Goal: Task Accomplishment & Management: Manage account settings

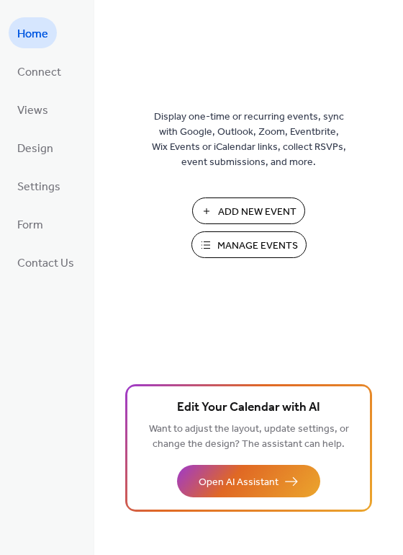
click at [257, 251] on span "Manage Events" at bounding box center [258, 245] width 81 height 15
click at [32, 221] on span "Form" at bounding box center [30, 225] width 26 height 22
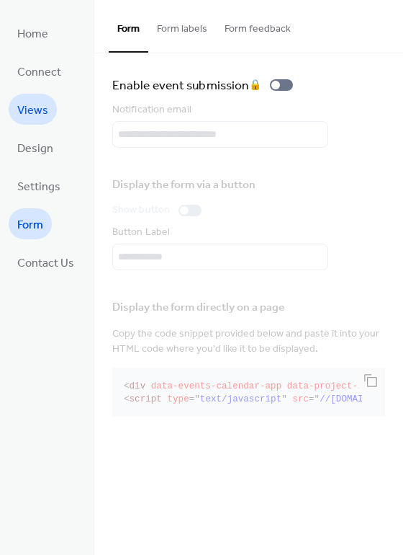
click at [42, 114] on span "Views" at bounding box center [32, 110] width 31 height 22
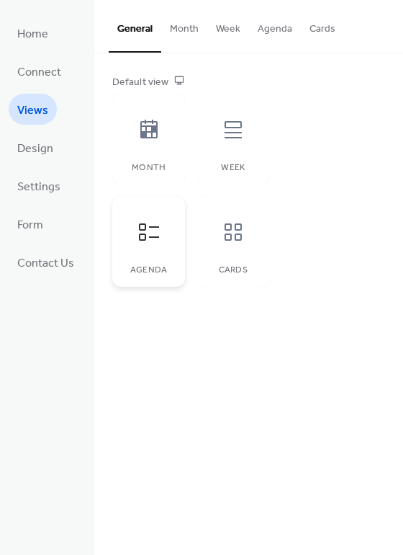
click at [147, 232] on icon at bounding box center [149, 231] width 23 height 23
click at [279, 32] on button "Agenda" at bounding box center [275, 25] width 52 height 51
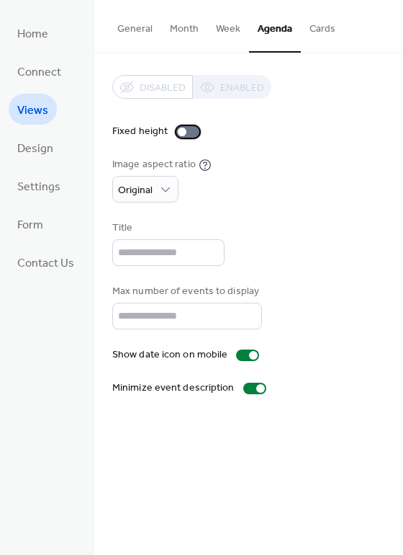
click at [189, 134] on div at bounding box center [187, 132] width 23 height 12
click at [178, 135] on div at bounding box center [187, 132] width 23 height 12
click at [40, 155] on span "Design" at bounding box center [35, 149] width 36 height 22
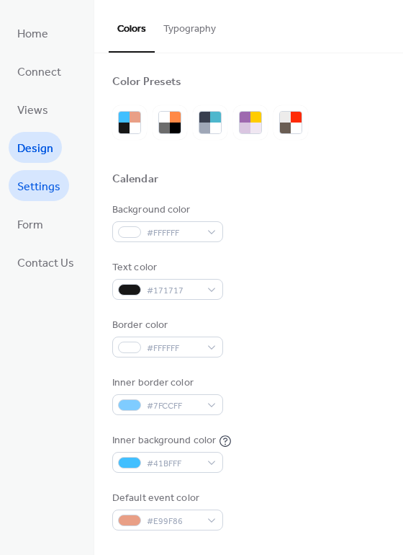
click at [38, 198] on link "Settings" at bounding box center [39, 185] width 60 height 31
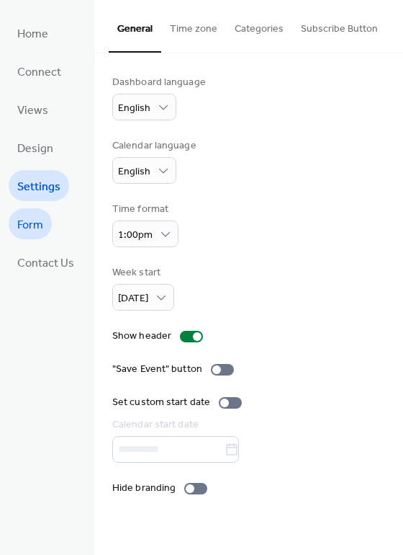
click at [34, 226] on span "Form" at bounding box center [30, 225] width 26 height 22
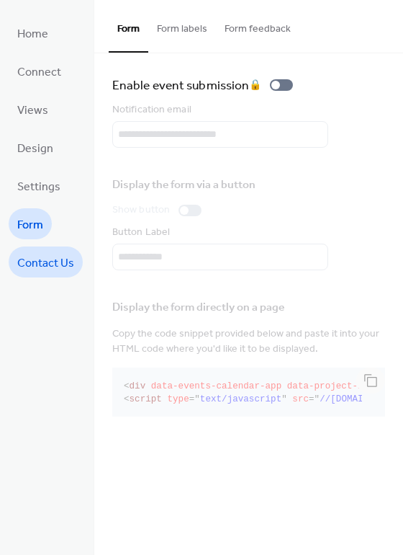
click at [36, 265] on span "Contact Us" at bounding box center [45, 263] width 57 height 22
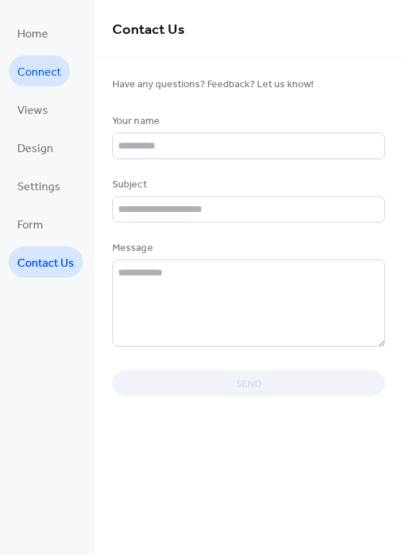
click at [42, 73] on span "Connect" at bounding box center [39, 72] width 44 height 22
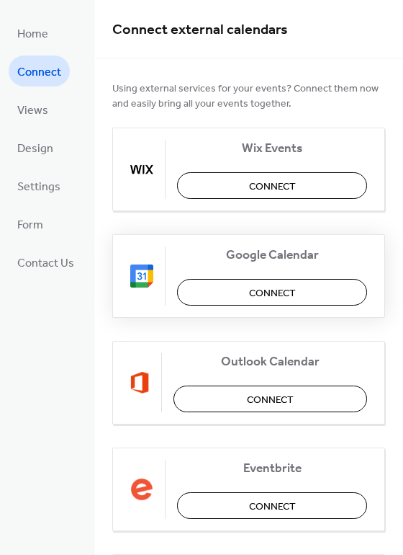
click at [269, 291] on span "Connect" at bounding box center [272, 293] width 47 height 15
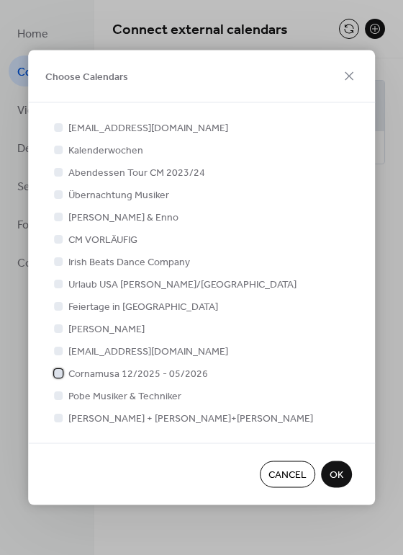
click at [59, 376] on div at bounding box center [58, 372] width 9 height 9
click at [339, 478] on span "OK" at bounding box center [337, 474] width 14 height 15
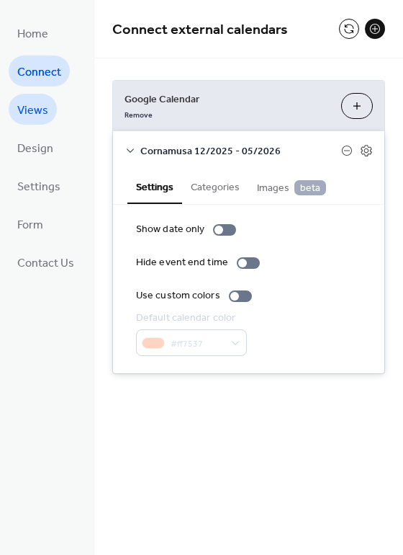
click at [39, 111] on span "Views" at bounding box center [32, 110] width 31 height 22
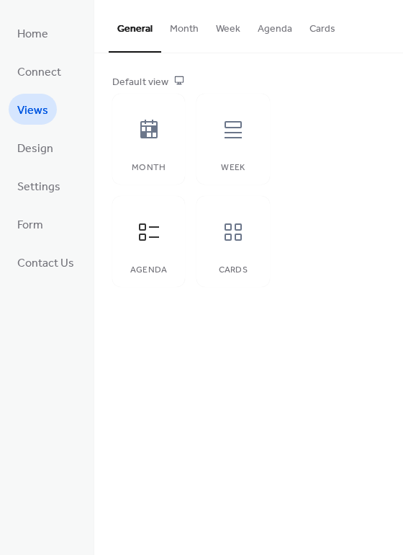
click at [190, 30] on button "Month" at bounding box center [184, 25] width 46 height 51
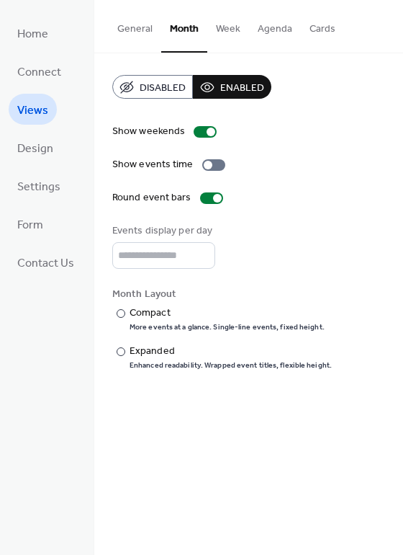
click at [149, 30] on button "General" at bounding box center [135, 25] width 53 height 51
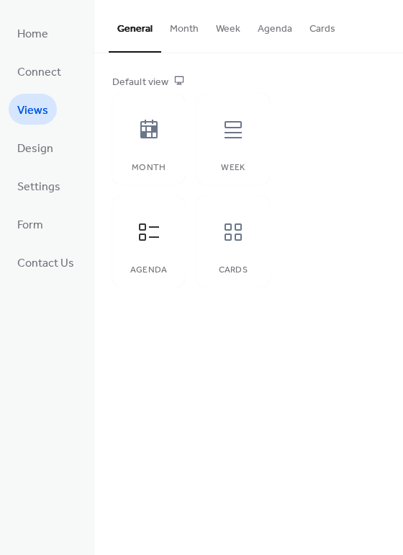
click at [275, 32] on button "Agenda" at bounding box center [275, 25] width 52 height 51
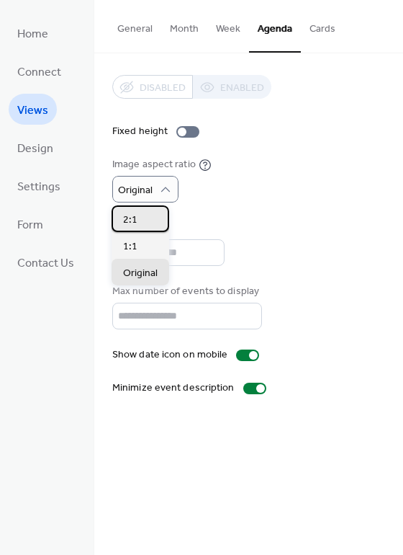
click at [137, 226] on div "2:1" at bounding box center [141, 218] width 58 height 27
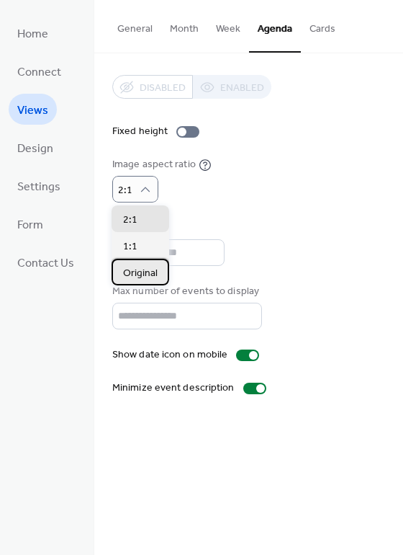
click at [137, 272] on span "Original" at bounding box center [140, 273] width 35 height 15
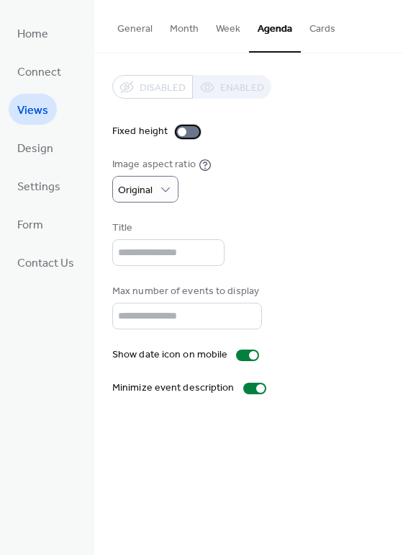
click at [188, 133] on div at bounding box center [187, 132] width 23 height 12
click at [172, 133] on label "Fixed height" at bounding box center [158, 131] width 93 height 15
click at [190, 130] on div at bounding box center [187, 132] width 23 height 12
click at [187, 135] on div at bounding box center [187, 132] width 23 height 12
click at [35, 153] on span "Design" at bounding box center [35, 149] width 36 height 22
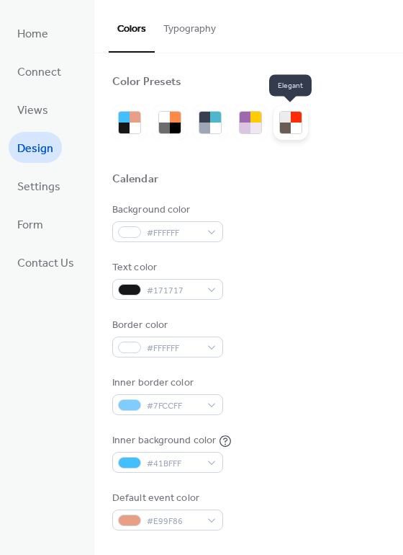
click at [295, 115] on div at bounding box center [296, 117] width 11 height 11
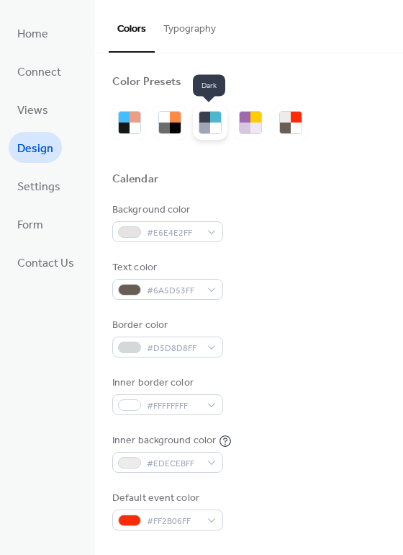
click at [215, 125] on div at bounding box center [215, 127] width 11 height 11
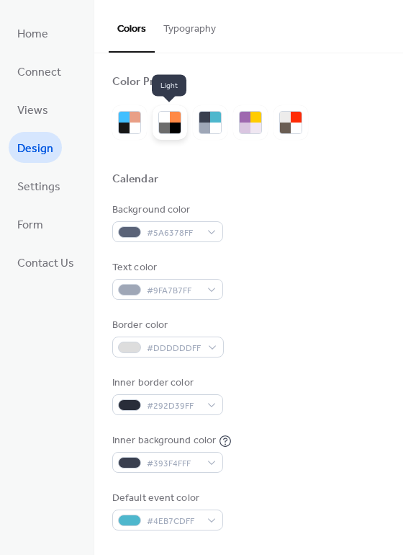
click at [167, 124] on div at bounding box center [164, 127] width 11 height 11
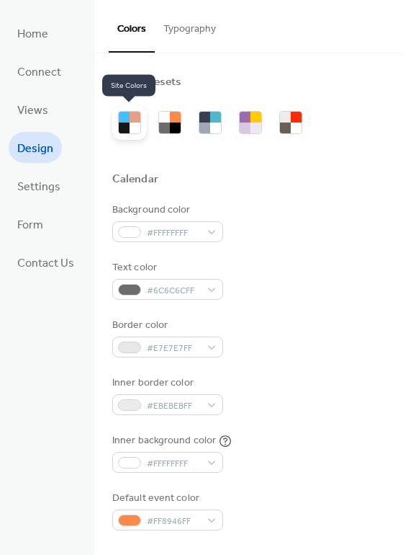
click at [125, 125] on div at bounding box center [124, 127] width 11 height 11
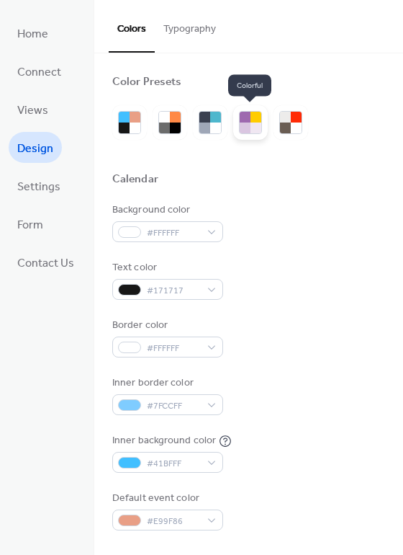
click at [241, 127] on div at bounding box center [245, 127] width 11 height 11
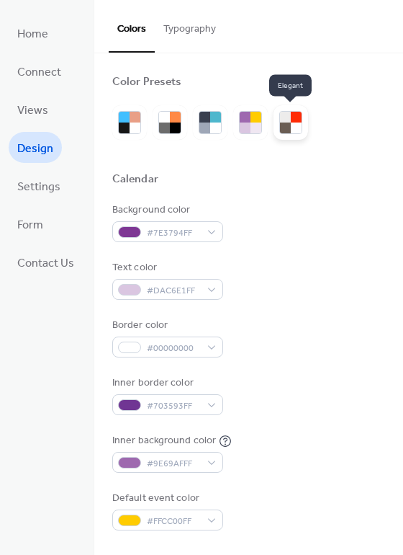
click at [296, 125] on div at bounding box center [296, 127] width 11 height 11
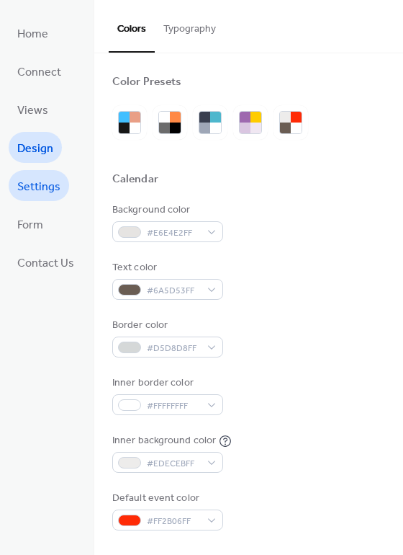
click at [53, 192] on span "Settings" at bounding box center [38, 187] width 43 height 22
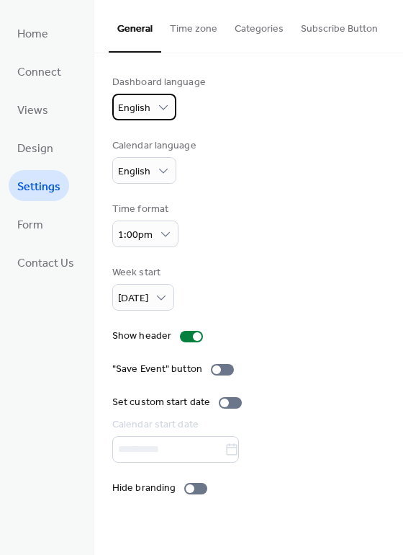
click at [148, 116] on span "English" at bounding box center [134, 108] width 32 height 19
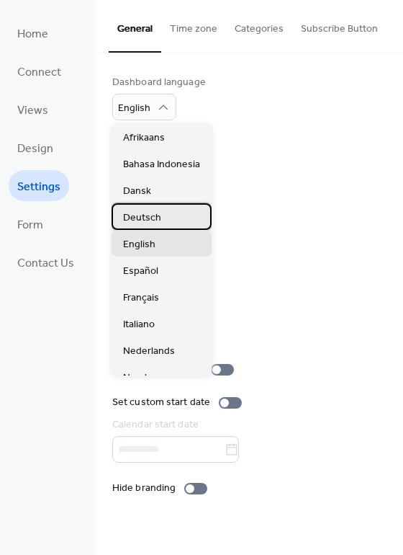
click at [148, 225] on div "Deutsch" at bounding box center [162, 216] width 100 height 27
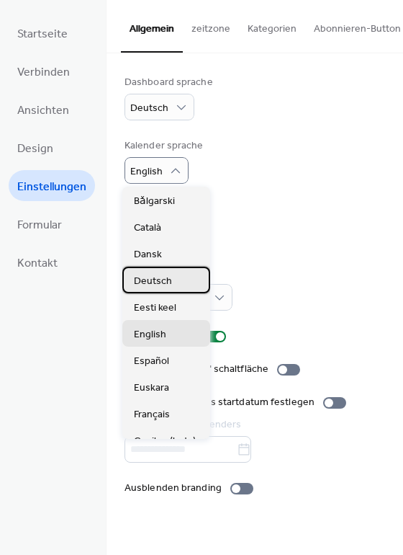
click at [158, 279] on span "Deutsch" at bounding box center [153, 281] width 38 height 15
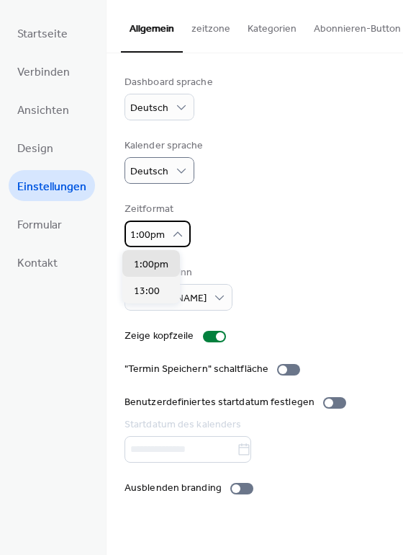
click at [173, 230] on icon at bounding box center [178, 234] width 14 height 14
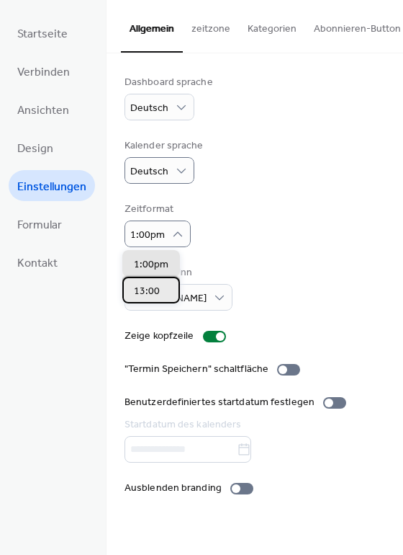
click at [158, 292] on span "13:00" at bounding box center [147, 291] width 26 height 15
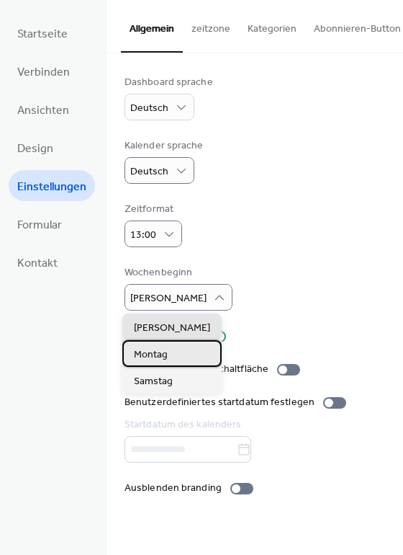
click at [156, 348] on span "Montag" at bounding box center [151, 354] width 34 height 15
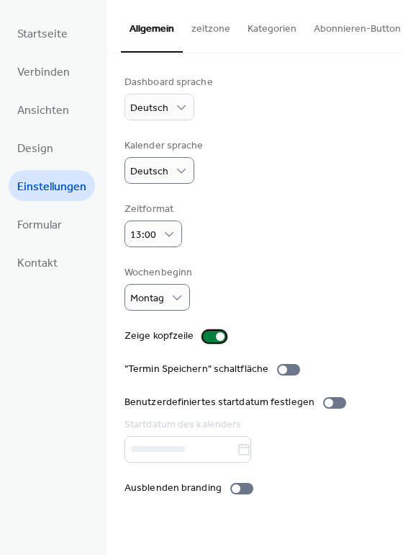
click at [203, 339] on div at bounding box center [214, 337] width 23 height 12
click at [205, 339] on div at bounding box center [209, 336] width 9 height 9
click at [287, 371] on div at bounding box center [288, 370] width 23 height 12
click at [243, 493] on div at bounding box center [241, 489] width 23 height 12
click at [230, 493] on div at bounding box center [241, 489] width 23 height 12
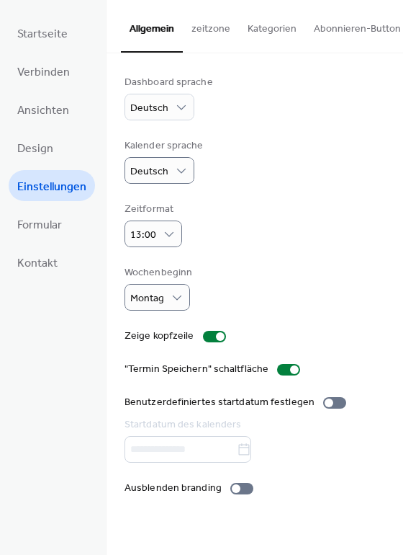
click at [195, 29] on button "zeitzone" at bounding box center [211, 25] width 56 height 51
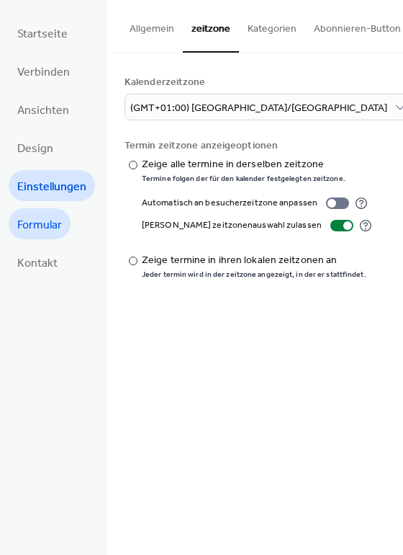
click at [36, 226] on span "Formular" at bounding box center [39, 225] width 45 height 22
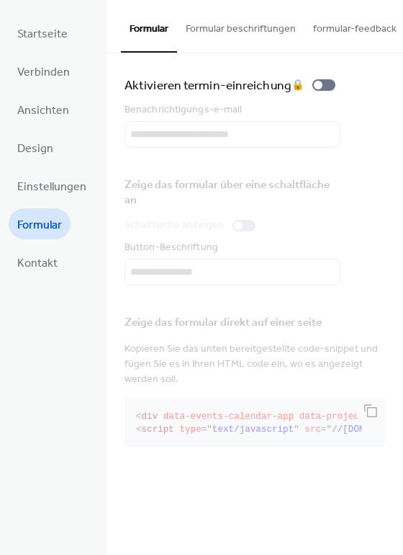
click at [223, 31] on button "Formular beschriftungen" at bounding box center [240, 25] width 127 height 51
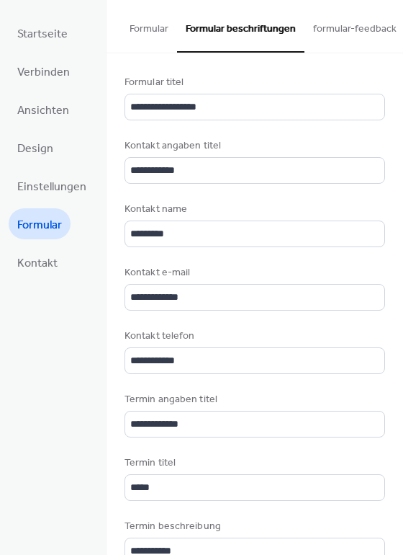
click at [336, 27] on button "formular-feedback" at bounding box center [355, 25] width 101 height 51
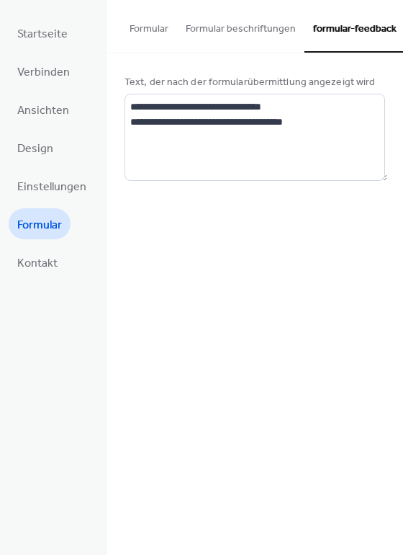
click at [151, 31] on button "Formular" at bounding box center [149, 25] width 56 height 51
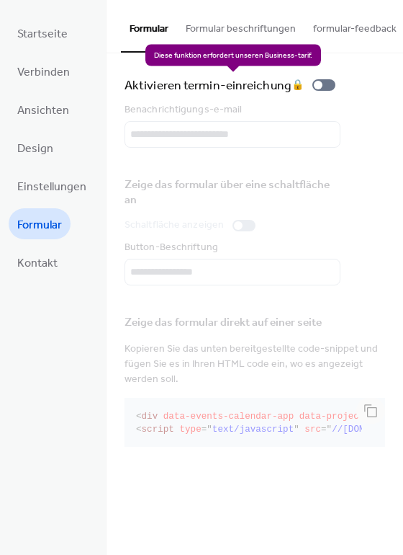
click at [331, 82] on div "Aktivieren termin-einreichung 🔒" at bounding box center [233, 85] width 217 height 20
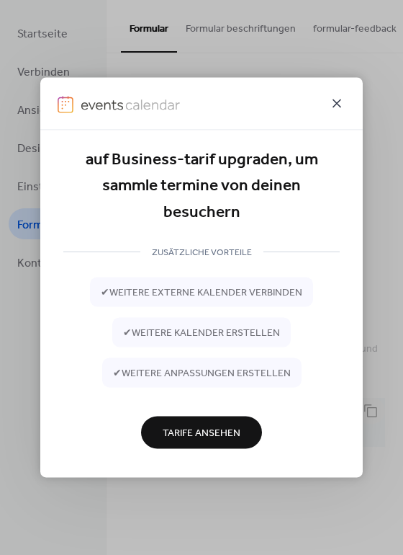
click at [339, 102] on icon at bounding box center [337, 103] width 9 height 9
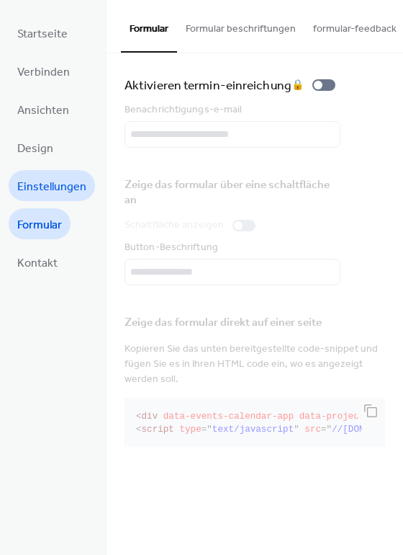
click at [48, 179] on span "Einstellungen" at bounding box center [51, 187] width 69 height 22
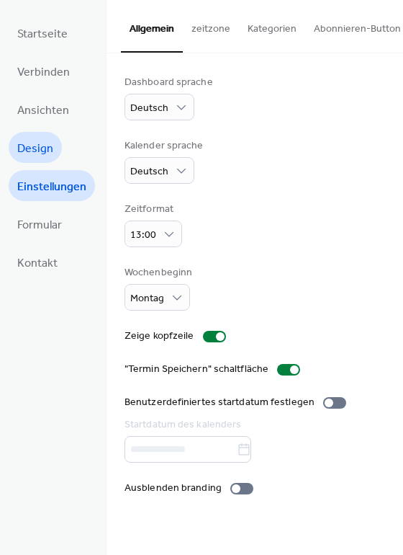
click at [38, 153] on span "Design" at bounding box center [35, 149] width 36 height 22
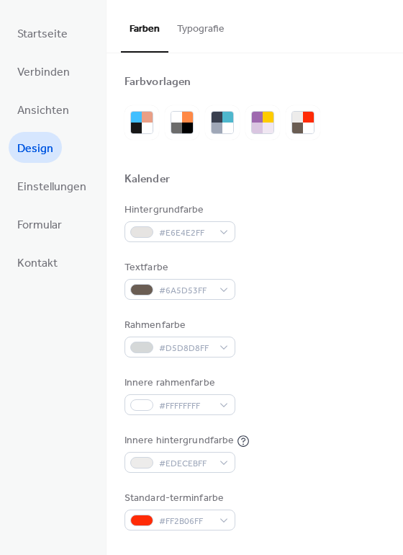
click at [199, 26] on button "Typografie" at bounding box center [201, 25] width 65 height 51
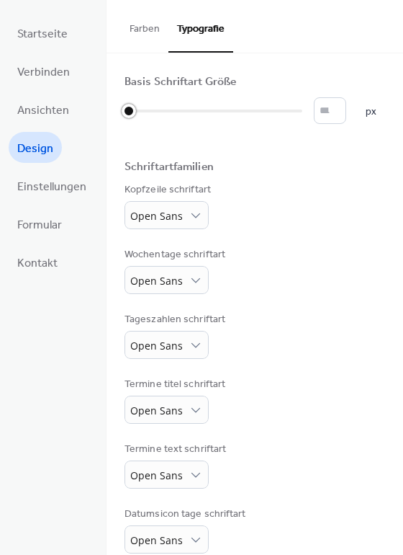
click at [129, 111] on div at bounding box center [129, 111] width 14 height 14
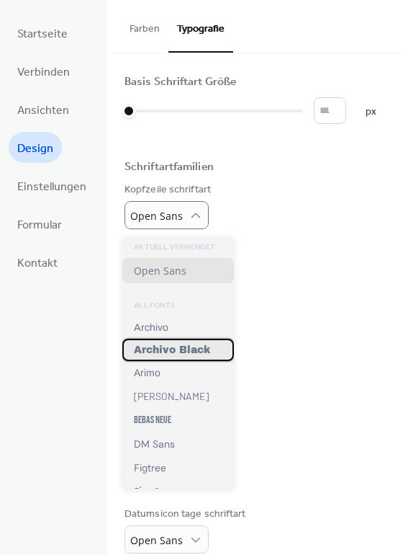
click at [187, 353] on span "Archivo Black" at bounding box center [172, 349] width 76 height 11
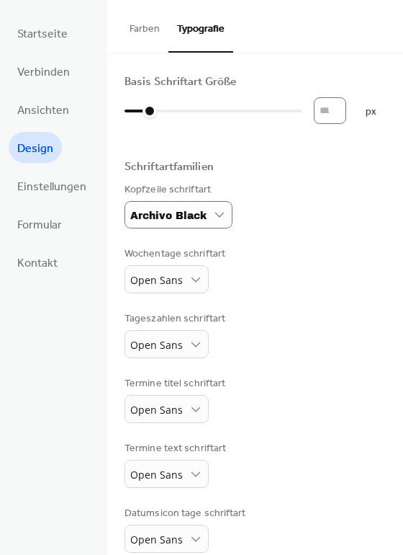
click at [344, 110] on input "*" at bounding box center [330, 110] width 32 height 27
click at [344, 110] on input "**" at bounding box center [330, 110] width 32 height 27
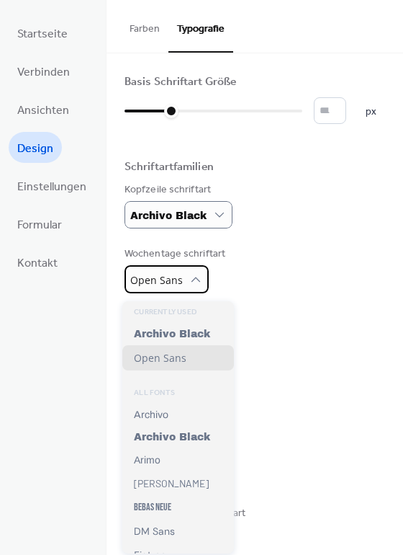
click at [200, 287] on div "Open Sans" at bounding box center [167, 279] width 84 height 28
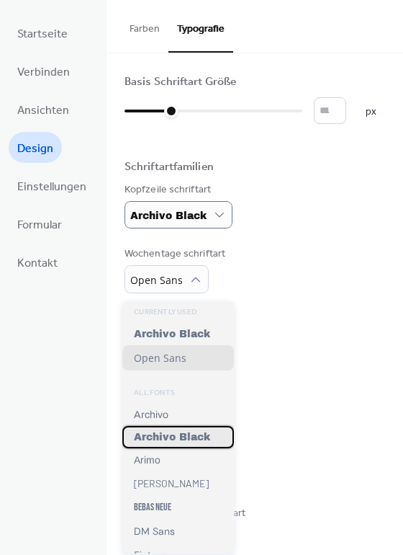
click at [172, 441] on span "Archivo Black" at bounding box center [172, 436] width 76 height 11
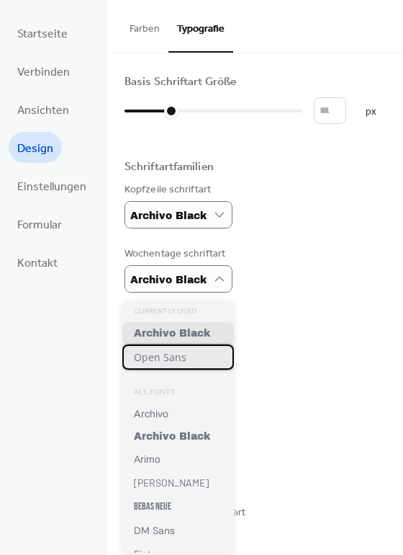
click at [184, 356] on span "Open Sans" at bounding box center [160, 357] width 53 height 14
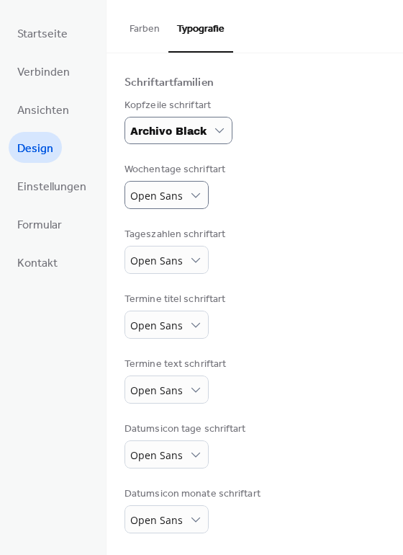
scroll to position [89, 0]
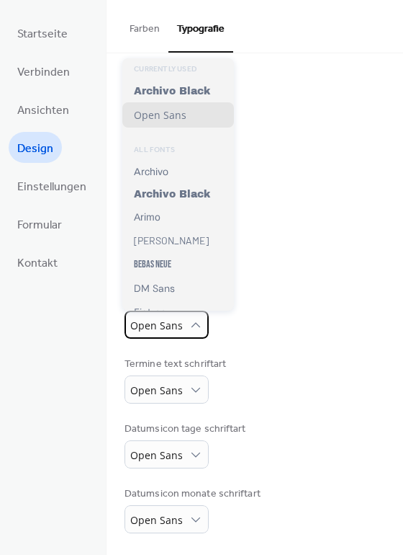
click at [197, 326] on icon at bounding box center [196, 325] width 14 height 14
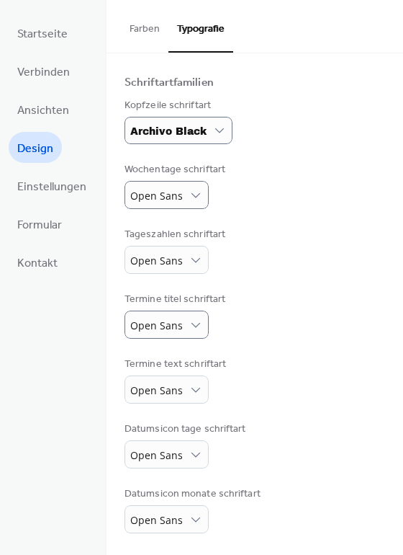
click at [243, 351] on div "Basis Schriftart Größe ** px Schriftartfamilien Kopfzeile schriftart Archivo Bl…" at bounding box center [255, 262] width 261 height 542
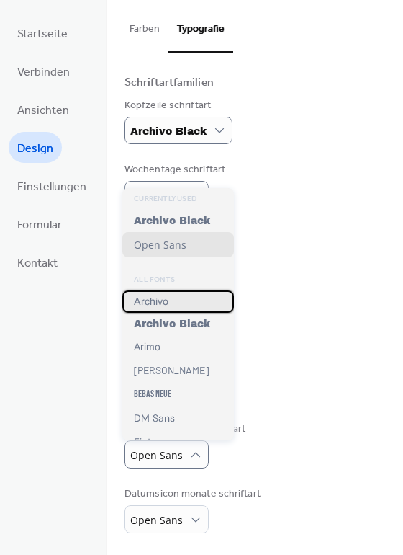
click at [159, 305] on span "Archivo" at bounding box center [151, 301] width 35 height 11
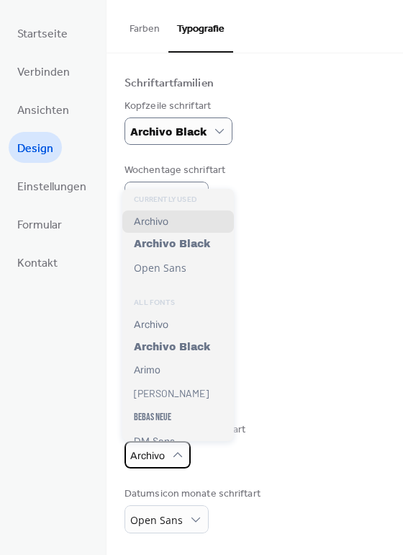
click at [162, 452] on span "Archivo" at bounding box center [147, 455] width 35 height 11
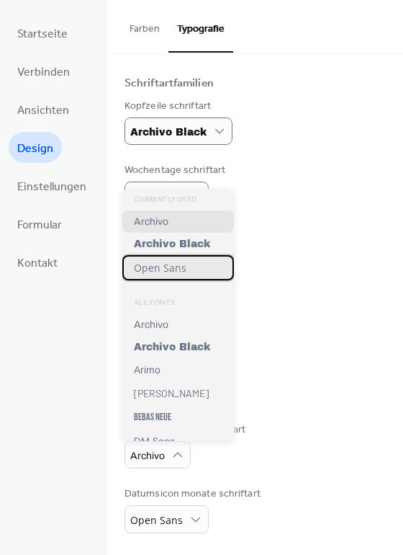
click at [164, 272] on span "Open Sans" at bounding box center [160, 268] width 53 height 14
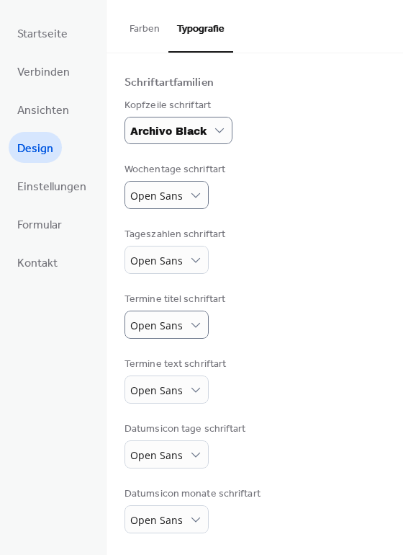
scroll to position [0, 0]
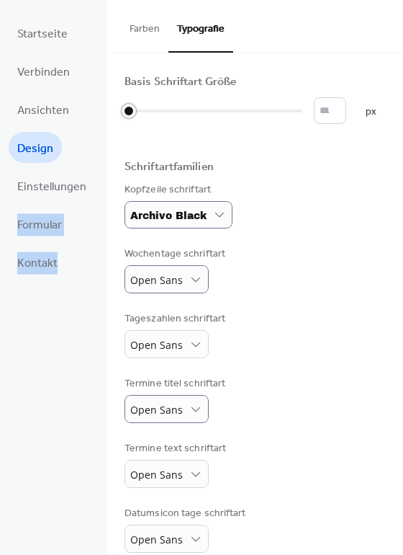
drag, startPoint x: 166, startPoint y: 109, endPoint x: 87, endPoint y: 110, distance: 79.2
click at [107, 110] on div "Farbvorlagen Kalender Hintergrundfarbe #E6E4E2FF Textfarbe #6A5D53FF Rahmenfarb…" at bounding box center [255, 303] width 297 height 501
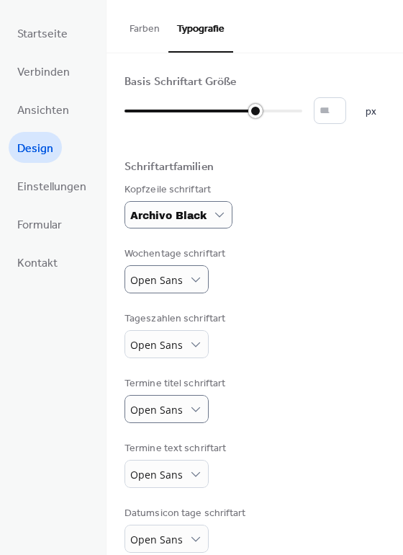
drag, startPoint x: 130, startPoint y: 108, endPoint x: 256, endPoint y: 108, distance: 125.3
click at [256, 108] on div at bounding box center [255, 111] width 14 height 14
type input "**"
drag, startPoint x: 251, startPoint y: 114, endPoint x: 161, endPoint y: 122, distance: 89.7
click at [161, 122] on div at bounding box center [148, 110] width 47 height 23
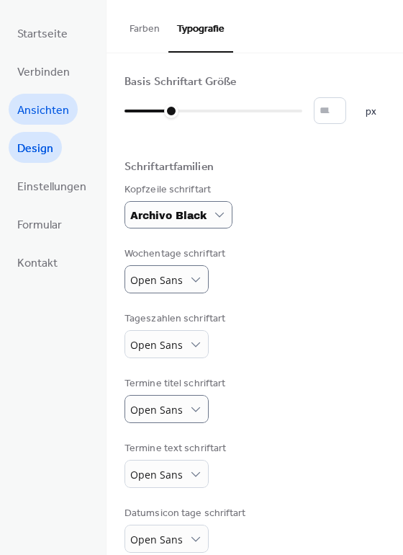
click at [51, 112] on span "Ansichten" at bounding box center [43, 110] width 52 height 22
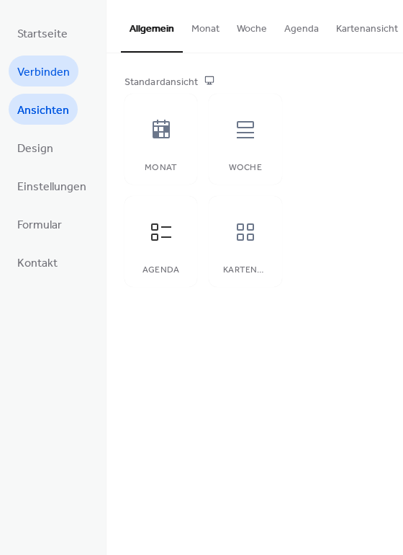
click at [45, 71] on span "Verbinden" at bounding box center [43, 72] width 53 height 22
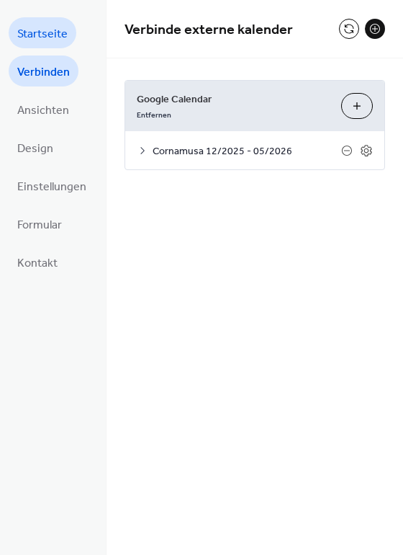
click at [48, 34] on span "Startseite" at bounding box center [42, 34] width 50 height 22
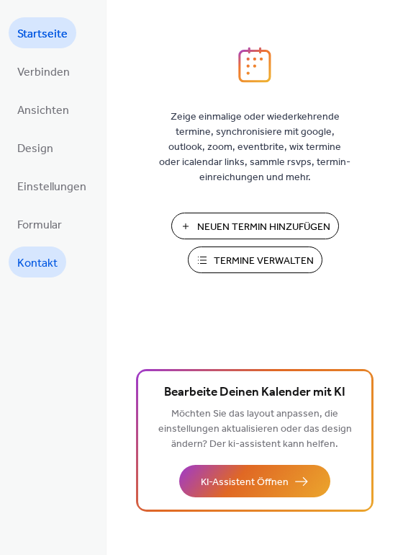
click at [44, 260] on span "Kontakt" at bounding box center [37, 263] width 40 height 22
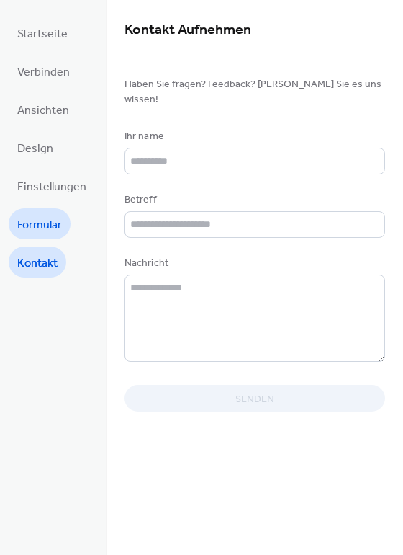
click at [49, 216] on span "Formular" at bounding box center [39, 225] width 45 height 22
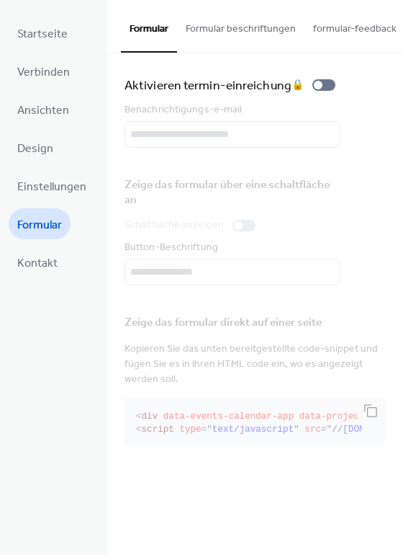
click at [254, 32] on button "Formular beschriftungen" at bounding box center [240, 25] width 127 height 51
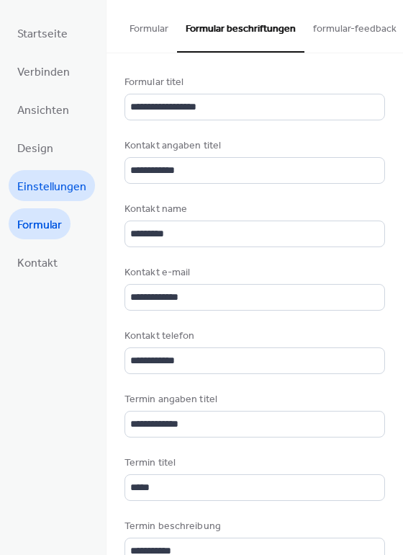
click at [42, 177] on span "Einstellungen" at bounding box center [51, 187] width 69 height 22
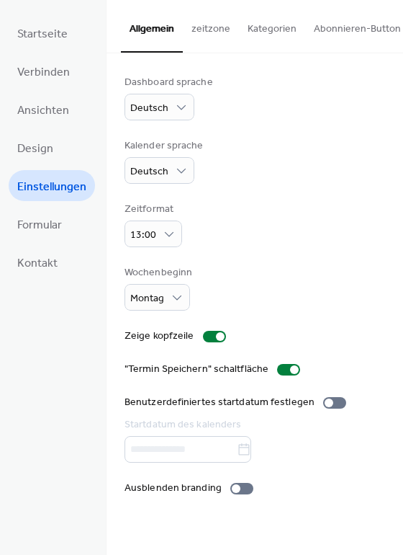
click at [332, 30] on button "Abonnieren-Button" at bounding box center [357, 25] width 104 height 51
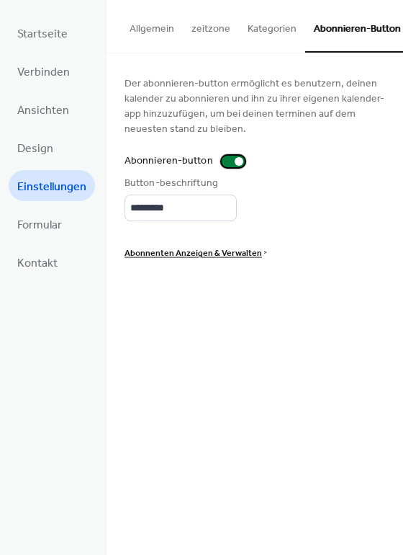
click at [223, 163] on div at bounding box center [233, 162] width 23 height 12
click at [262, 34] on button "Kategorien" at bounding box center [272, 25] width 66 height 51
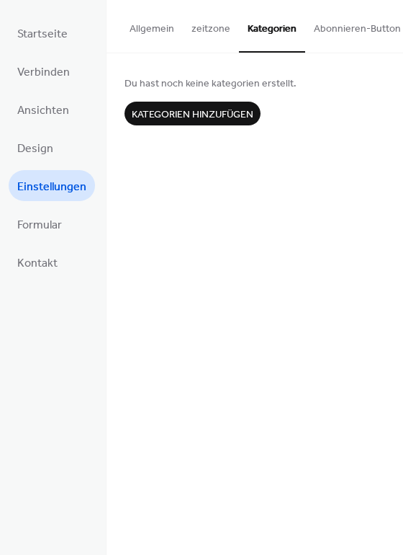
click at [160, 33] on button "Allgemein" at bounding box center [152, 25] width 62 height 51
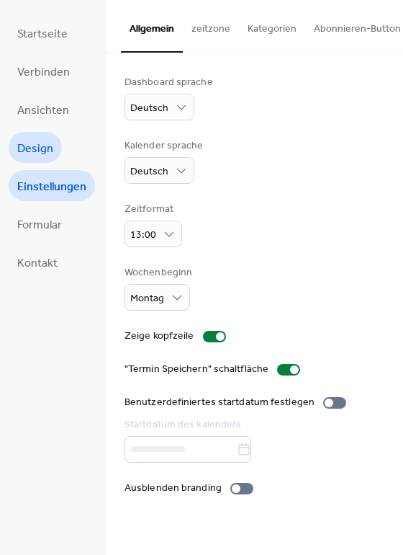
click at [44, 153] on span "Design" at bounding box center [35, 149] width 36 height 22
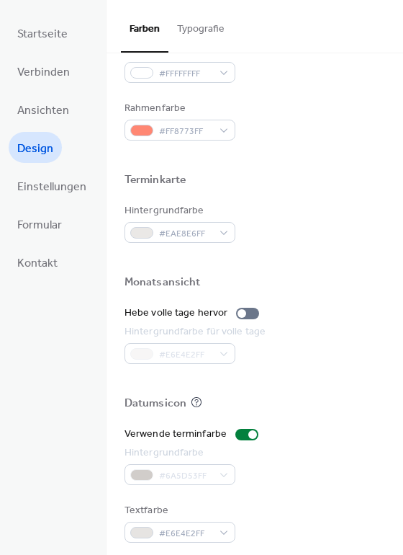
scroll to position [617, 0]
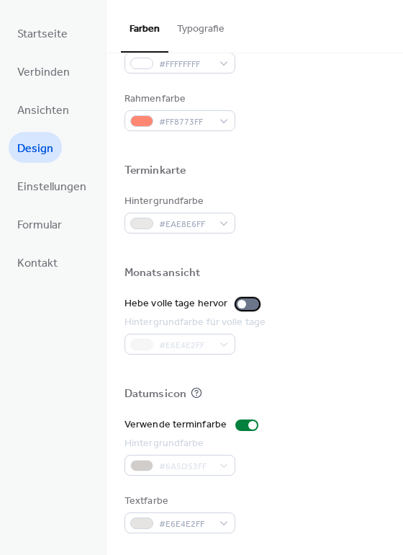
click at [246, 309] on div at bounding box center [247, 304] width 23 height 12
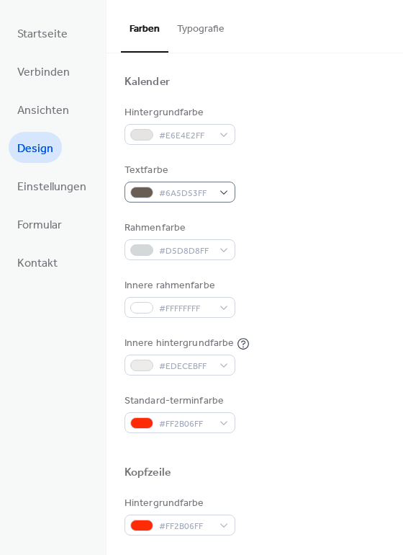
scroll to position [98, 0]
click at [220, 189] on div "#6A5D53FF" at bounding box center [180, 191] width 111 height 21
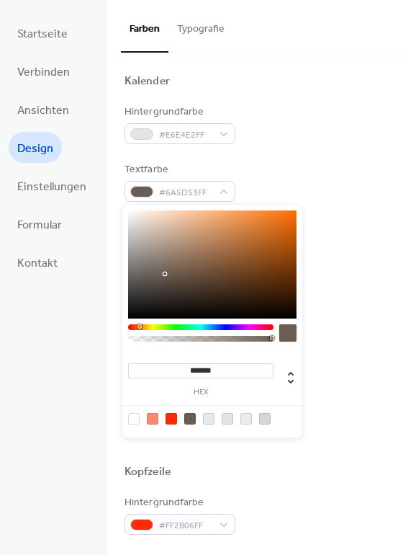
click at [156, 285] on div at bounding box center [212, 264] width 169 height 108
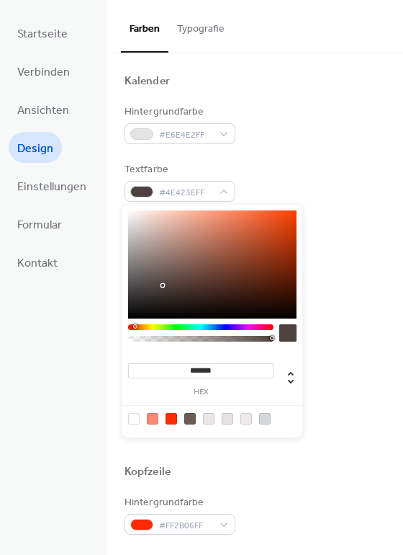
type input "*******"
drag, startPoint x: 158, startPoint y: 284, endPoint x: 167, endPoint y: 287, distance: 8.9
click at [167, 287] on div at bounding box center [212, 264] width 169 height 108
click at [326, 384] on div "Hintergrundfarbe #E6E4E2FF Textfarbe #4B3E3AFF Rahmenfarbe #D5D8D8FF Innere rah…" at bounding box center [255, 268] width 261 height 328
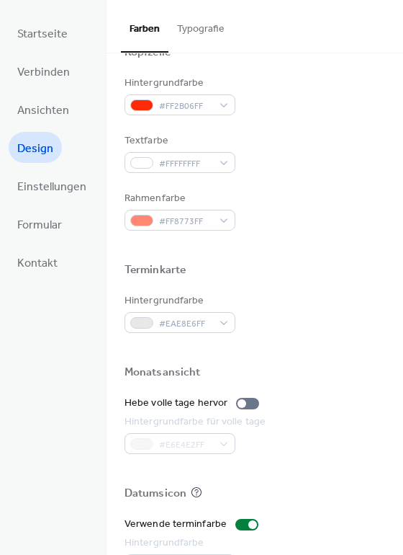
scroll to position [519, 0]
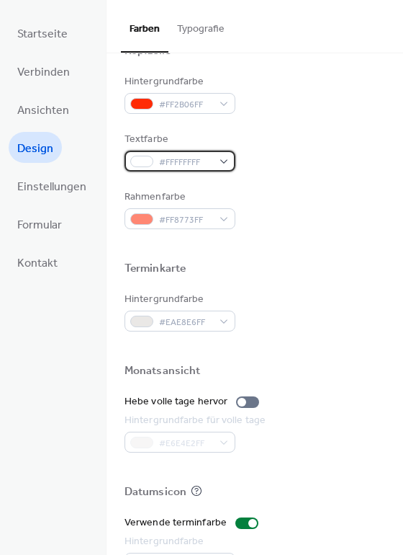
click at [216, 165] on div "#FFFFFFFF" at bounding box center [180, 161] width 111 height 21
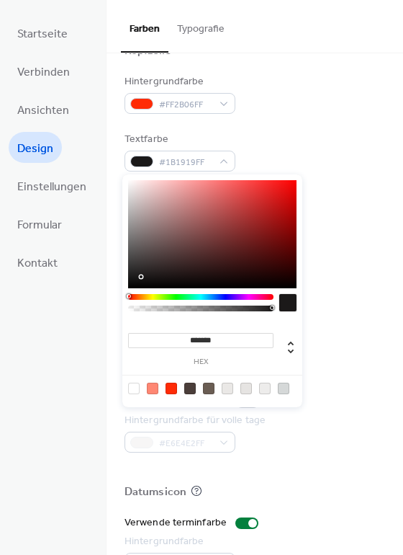
drag, startPoint x: 186, startPoint y: 233, endPoint x: 138, endPoint y: 287, distance: 73.0
click at [138, 287] on div at bounding box center [212, 234] width 169 height 108
drag, startPoint x: 194, startPoint y: 237, endPoint x: 154, endPoint y: 194, distance: 58.6
click at [154, 194] on div at bounding box center [212, 234] width 169 height 108
click at [158, 218] on div at bounding box center [212, 234] width 169 height 108
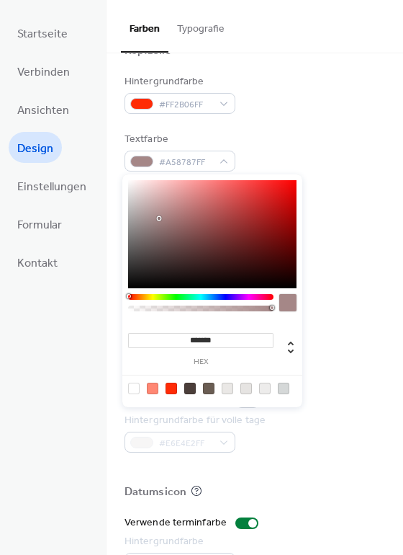
click at [152, 215] on div at bounding box center [212, 234] width 169 height 108
click at [138, 208] on div at bounding box center [212, 234] width 169 height 108
click at [145, 230] on div at bounding box center [212, 234] width 169 height 108
click at [143, 259] on div at bounding box center [212, 234] width 169 height 108
click at [154, 266] on div at bounding box center [212, 234] width 169 height 108
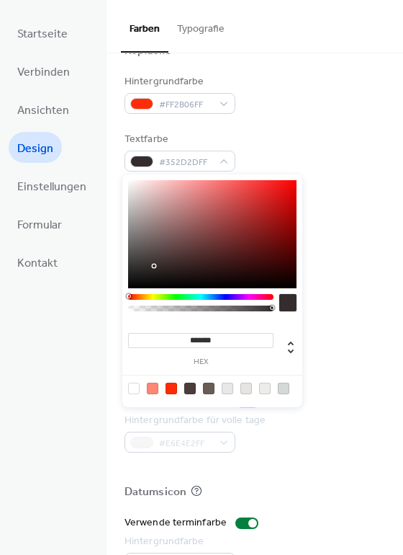
click at [140, 265] on div at bounding box center [212, 234] width 169 height 108
type input "*******"
click at [133, 270] on div at bounding box center [212, 234] width 169 height 108
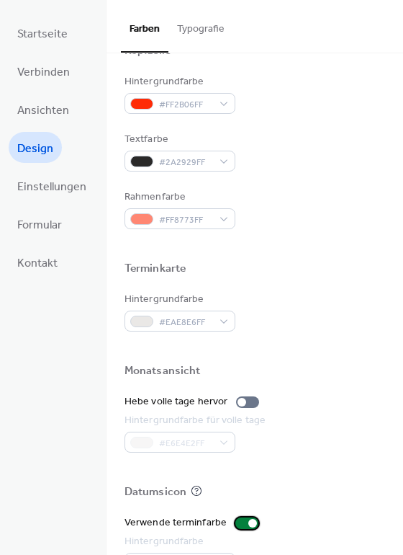
click at [236, 521] on div at bounding box center [247, 523] width 23 height 12
click at [237, 521] on div at bounding box center [241, 523] width 9 height 9
click at [194, 35] on button "Typografie" at bounding box center [201, 25] width 65 height 51
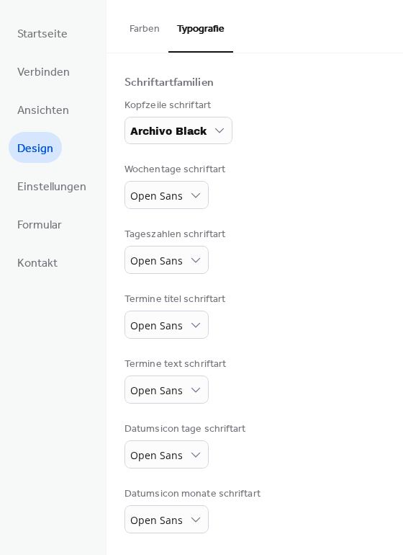
scroll to position [89, 0]
click at [290, 244] on div "Tageszahlen schriftart Open Sans" at bounding box center [255, 250] width 261 height 47
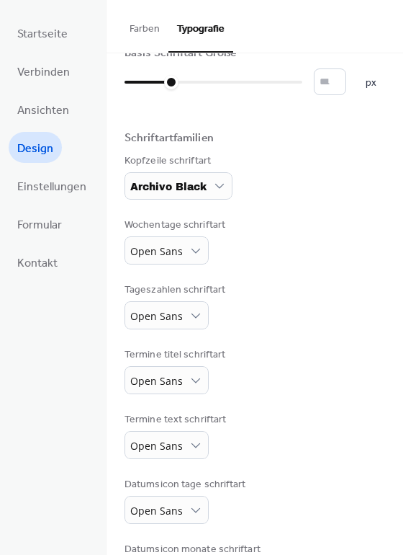
scroll to position [0, 0]
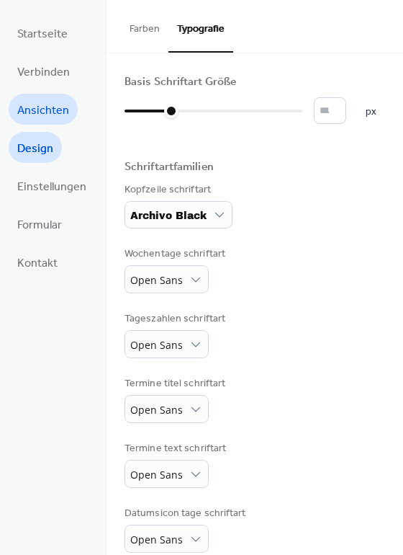
click at [53, 105] on span "Ansichten" at bounding box center [43, 110] width 52 height 22
